Goal: Information Seeking & Learning: Find specific fact

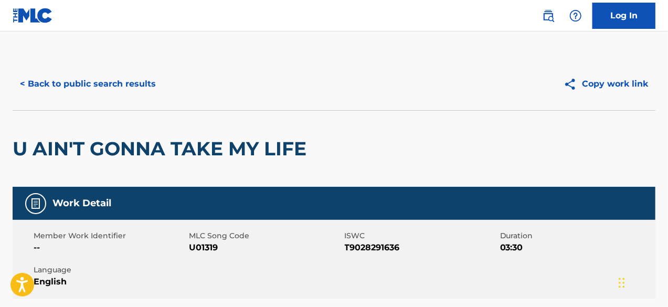
click at [93, 86] on button "< Back to public search results" at bounding box center [88, 84] width 151 height 26
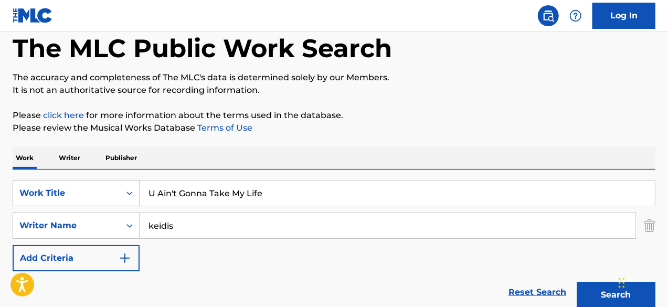
scroll to position [70, 0]
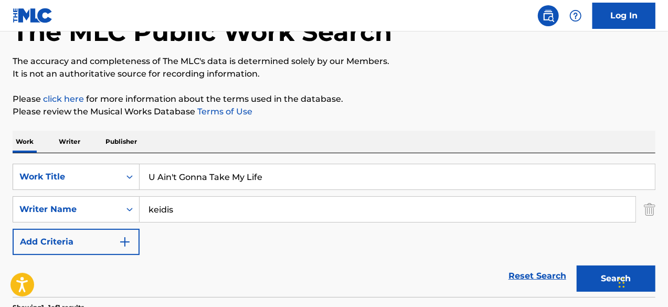
click at [186, 176] on input "U Ain't Gonna Take My Life" at bounding box center [397, 176] width 515 height 25
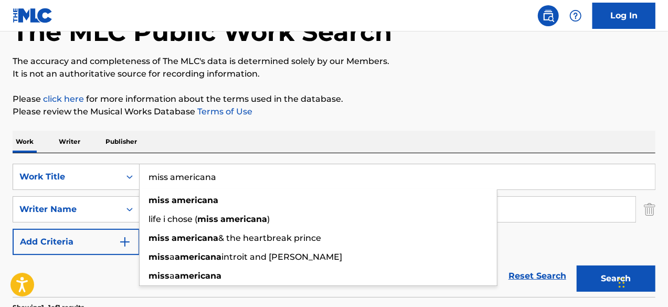
type input "miss americana"
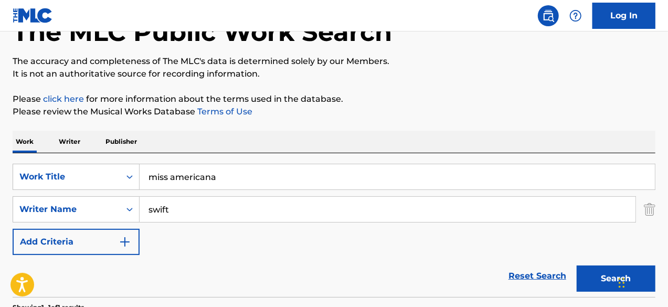
type input "swift"
click at [577, 266] on button "Search" at bounding box center [616, 279] width 79 height 26
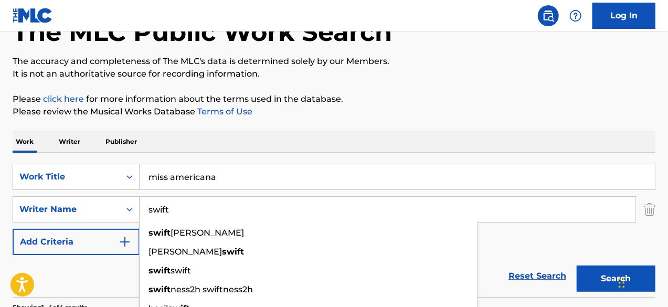
click at [108, 264] on div "Reset Search Search" at bounding box center [334, 276] width 643 height 42
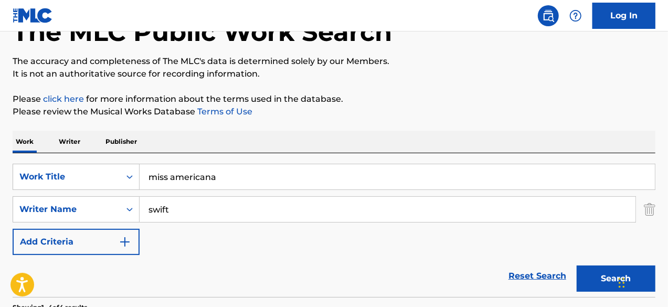
scroll to position [280, 0]
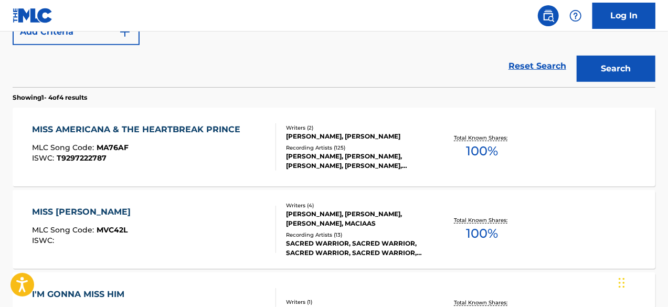
click at [373, 142] on div "Writers ( 2 ) [PERSON_NAME], [PERSON_NAME] Recording Artists ( 125 ) [PERSON_NA…" at bounding box center [352, 147] width 153 height 47
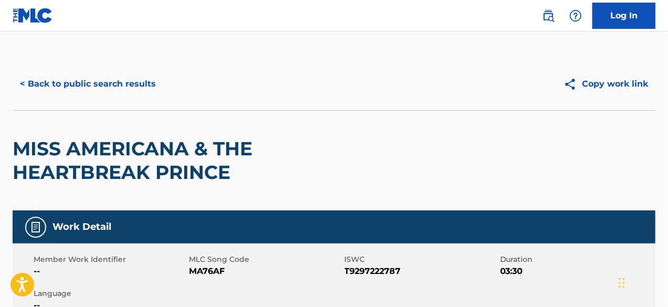
click at [98, 76] on button "< Back to public search results" at bounding box center [88, 84] width 151 height 26
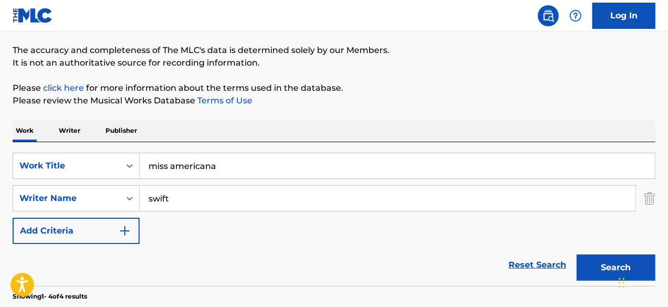
scroll to position [140, 0]
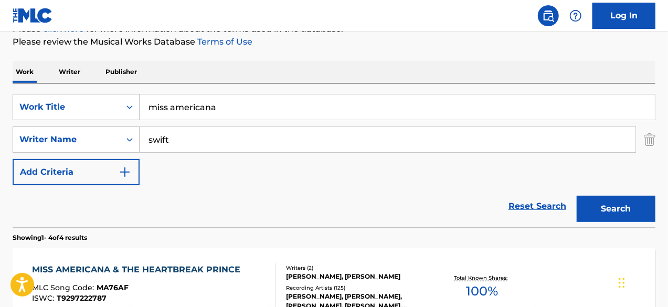
click at [205, 109] on input "miss americana" at bounding box center [397, 106] width 515 height 25
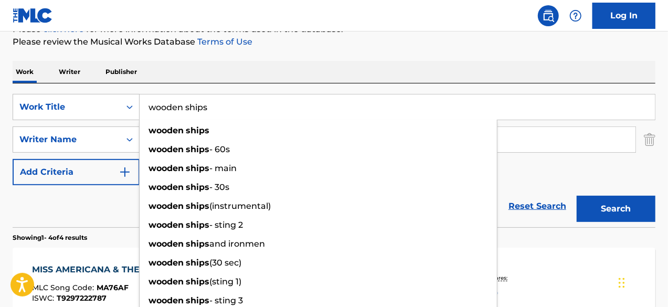
type input "wooden ships"
click at [125, 203] on div "Reset Search Search" at bounding box center [334, 206] width 643 height 42
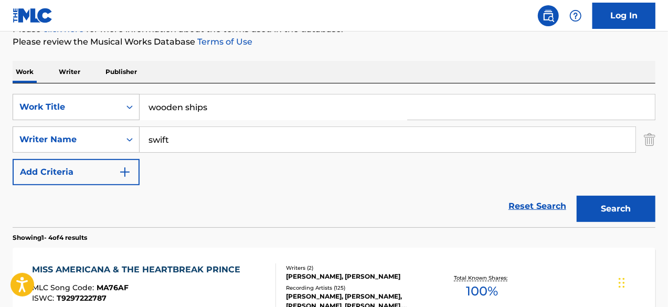
click at [189, 141] on input "swift" at bounding box center [388, 139] width 496 height 25
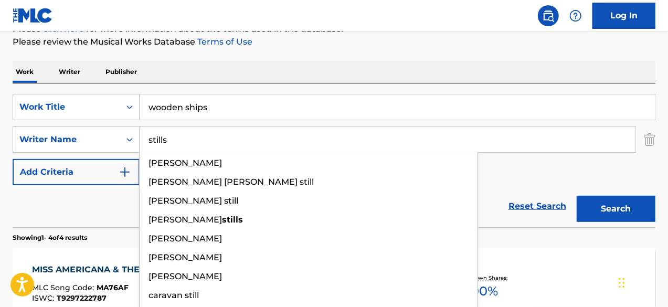
type input "stills"
click at [577, 196] on button "Search" at bounding box center [616, 209] width 79 height 26
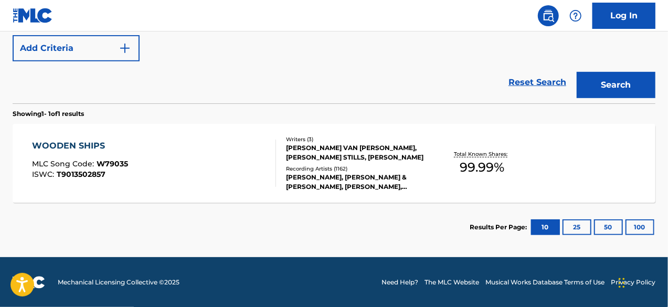
scroll to position [263, 0]
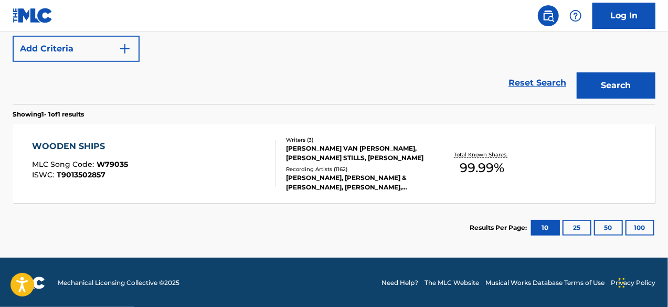
click at [352, 176] on div "[PERSON_NAME], [PERSON_NAME] & [PERSON_NAME], [PERSON_NAME], [PERSON_NAME] & [P…" at bounding box center [357, 182] width 143 height 19
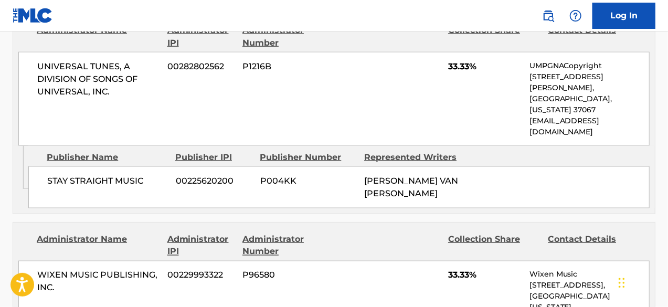
scroll to position [677, 0]
